Goal: Entertainment & Leisure: Consume media (video, audio)

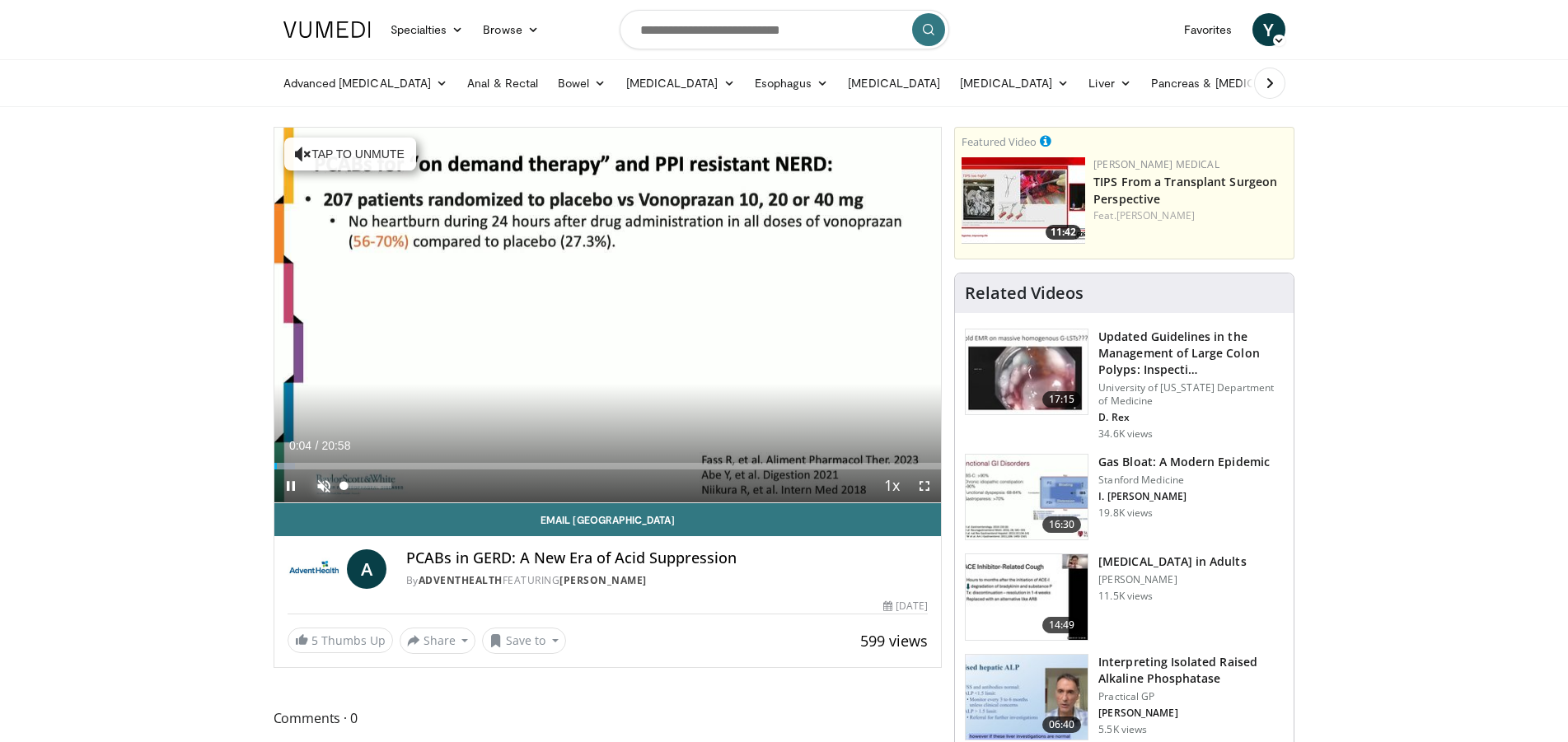
click at [323, 479] on span "Video Player" at bounding box center [323, 486] width 33 height 33
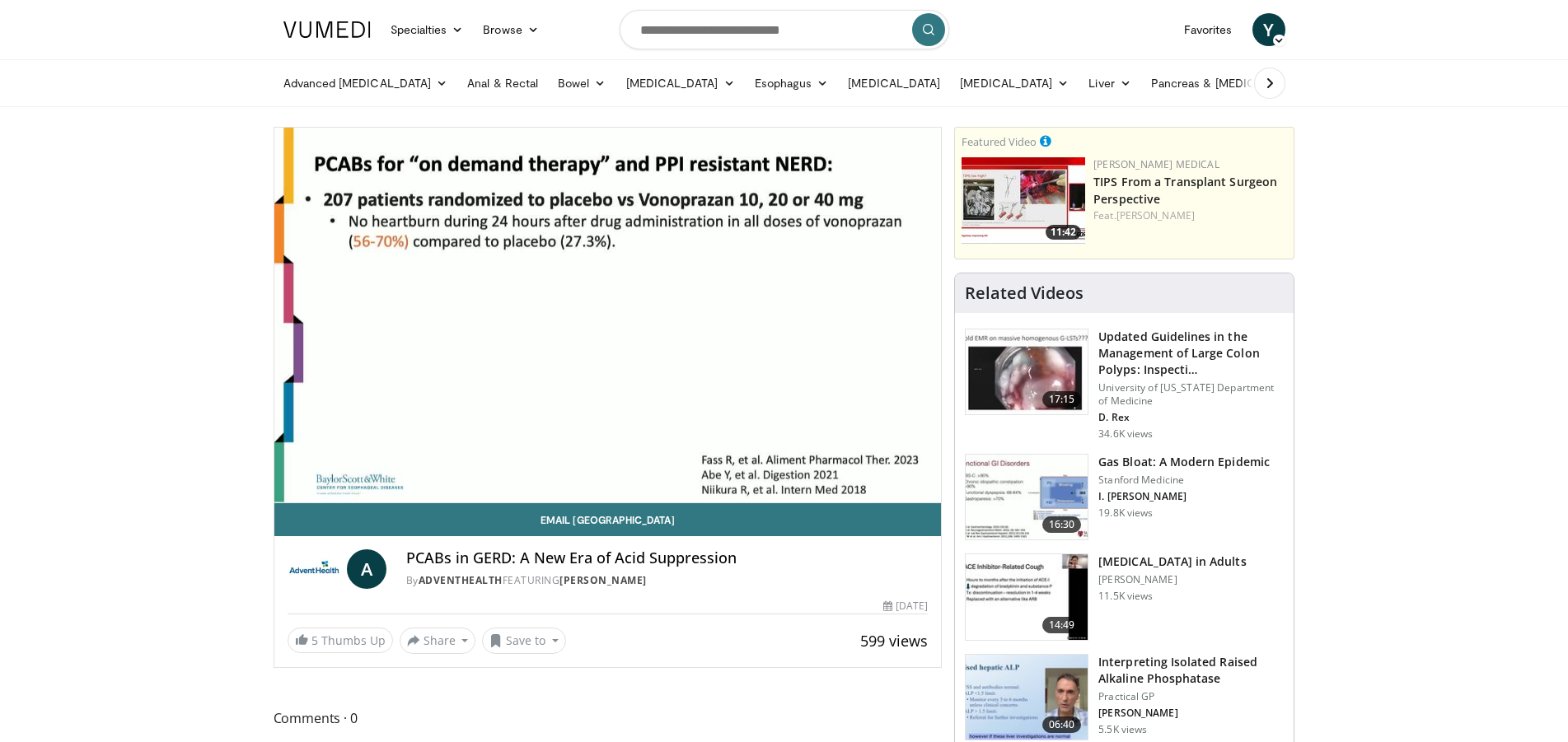
click at [662, 465] on div "10 seconds Tap to unmute" at bounding box center [608, 315] width 667 height 374
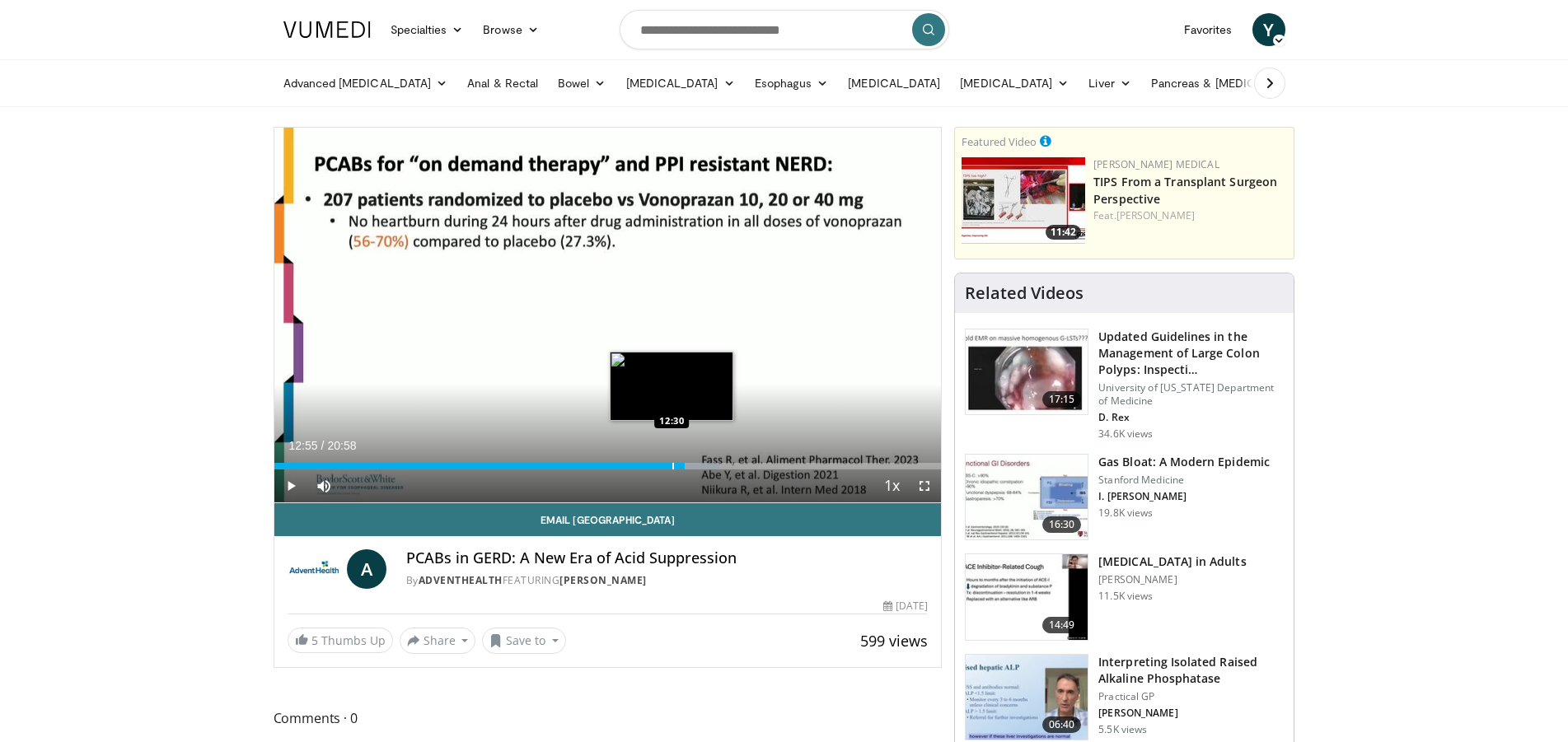
click at [672, 466] on div "12:55" at bounding box center [479, 466] width 411 height 7
